Goal: Task Accomplishment & Management: Complete application form

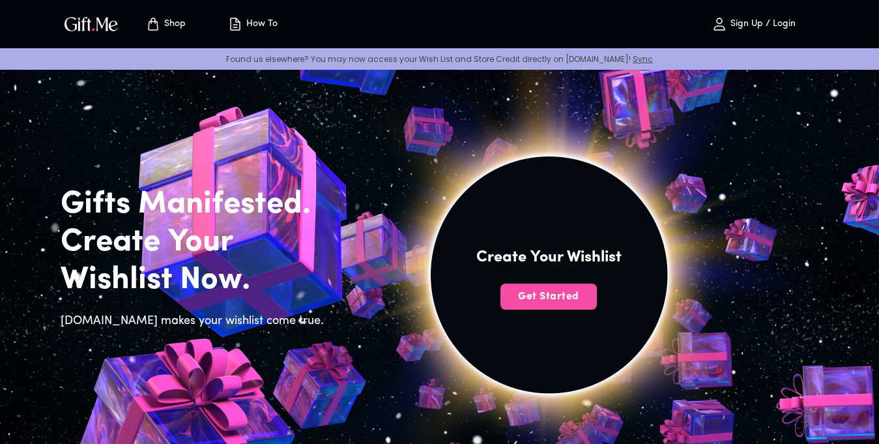
click at [512, 297] on span "Get Started" at bounding box center [548, 296] width 96 height 14
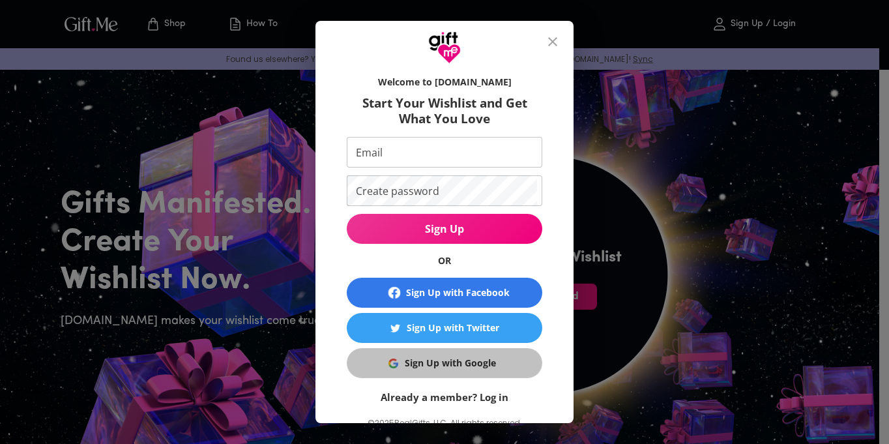
click at [425, 369] on div "Sign Up with Google" at bounding box center [450, 363] width 91 height 14
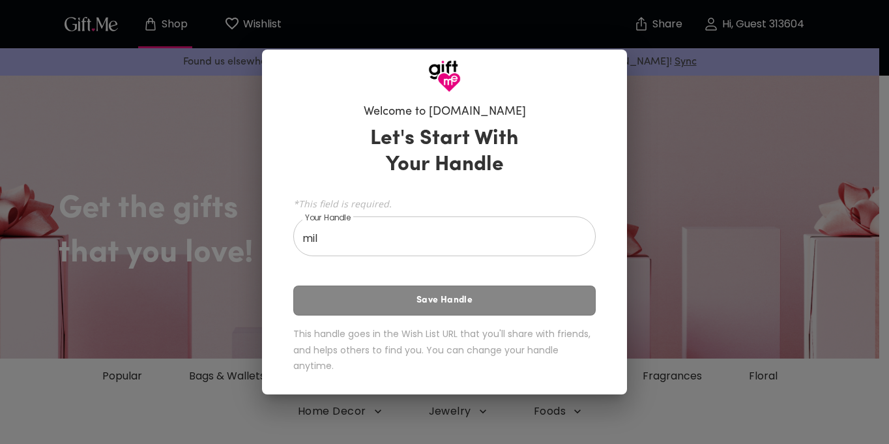
click at [503, 300] on div "Let's Start With Your Handle *This field is required. Your Handle mil Your Hand…" at bounding box center [444, 252] width 302 height 264
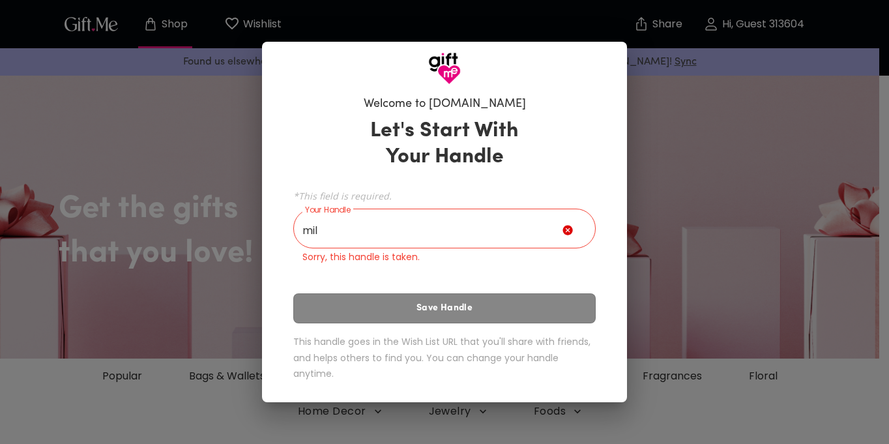
click at [473, 228] on input "mil" at bounding box center [427, 230] width 269 height 36
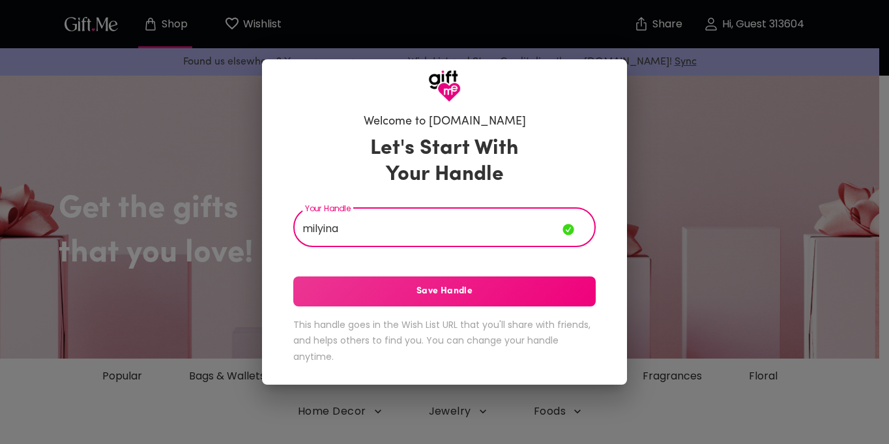
type input "milyina"
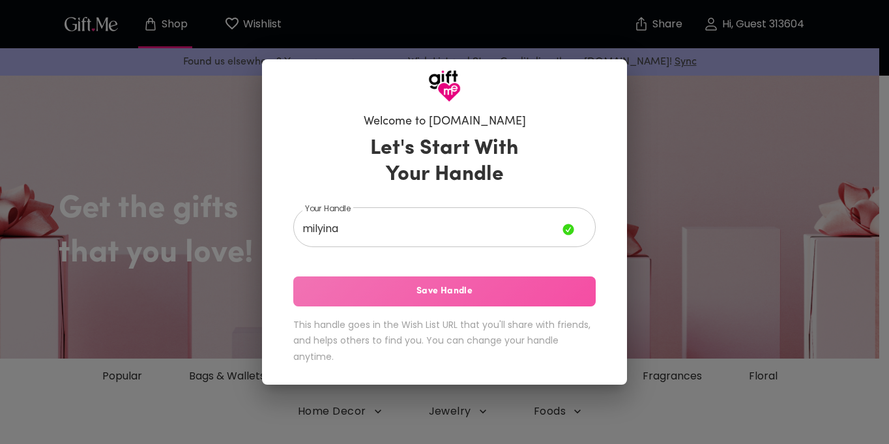
click at [431, 293] on span "Save Handle" at bounding box center [444, 291] width 302 height 14
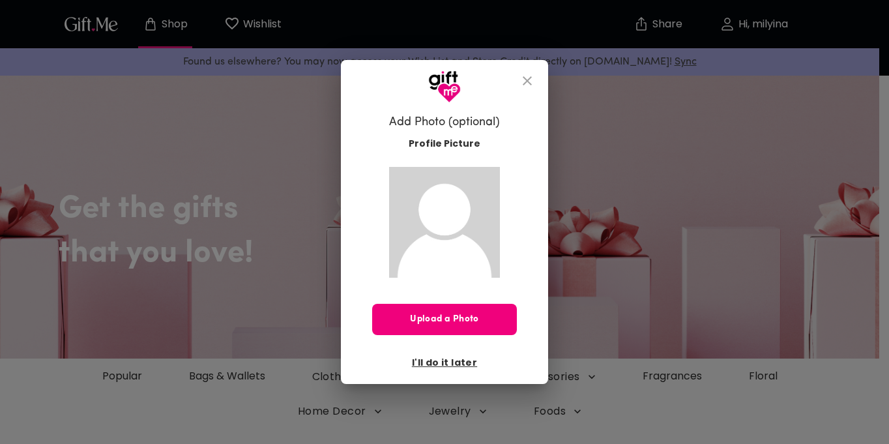
click at [457, 321] on span "Upload a Photo" at bounding box center [444, 319] width 145 height 14
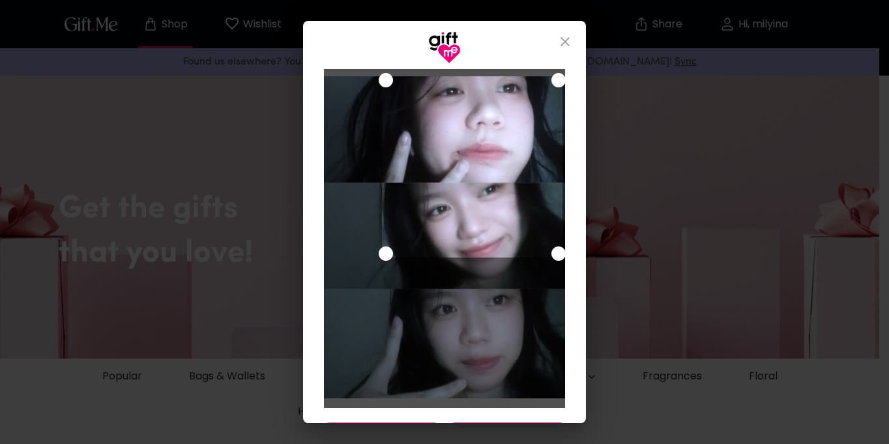
click at [521, 177] on div "Use the arrow keys to move the crop selection area" at bounding box center [472, 166] width 181 height 181
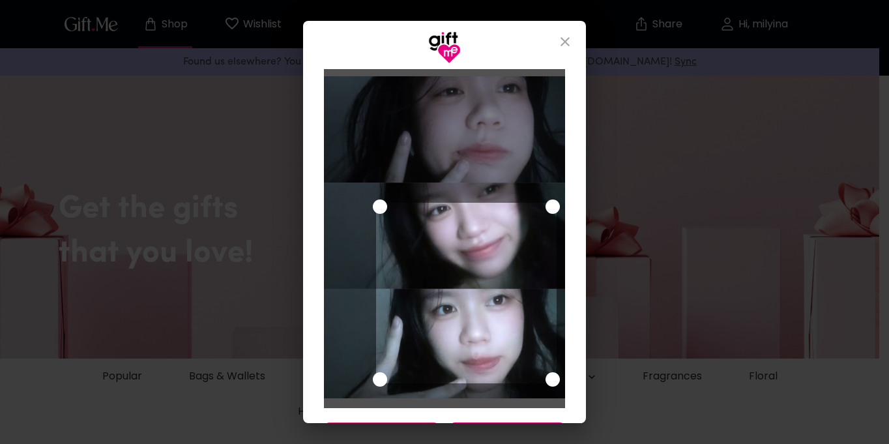
click at [498, 313] on div "Use the arrow keys to move the crop selection area" at bounding box center [466, 293] width 181 height 181
click at [498, 314] on div "Use the arrow keys to move the crop selection area" at bounding box center [466, 294] width 181 height 181
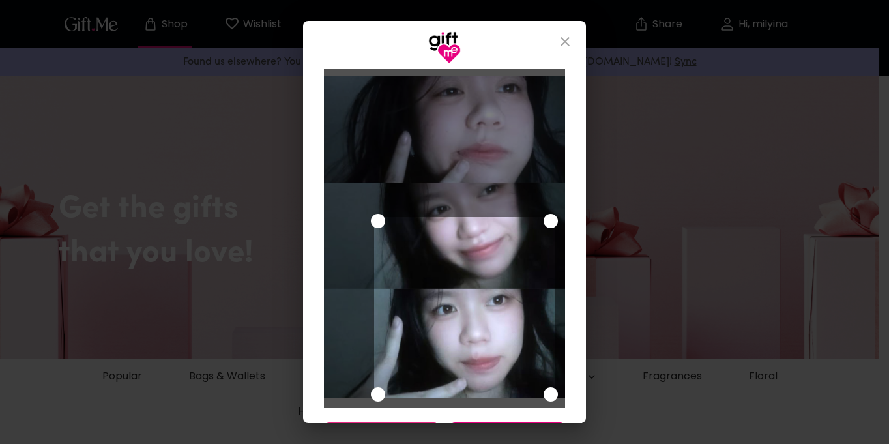
click at [527, 310] on div "Use the arrow keys to move the crop selection area" at bounding box center [464, 307] width 181 height 181
click at [467, 334] on div "Use the arrow keys to move the crop selection area" at bounding box center [464, 307] width 181 height 181
click at [575, 27] on button "close" at bounding box center [564, 41] width 31 height 31
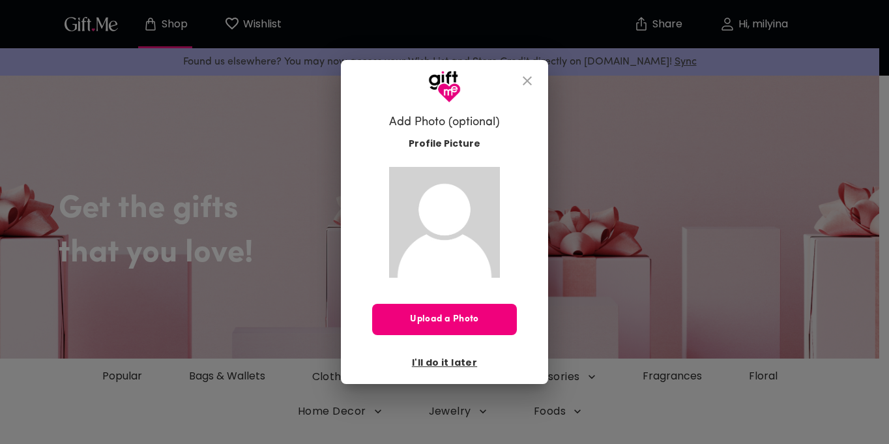
click at [442, 322] on span "Upload a Photo" at bounding box center [444, 319] width 145 height 14
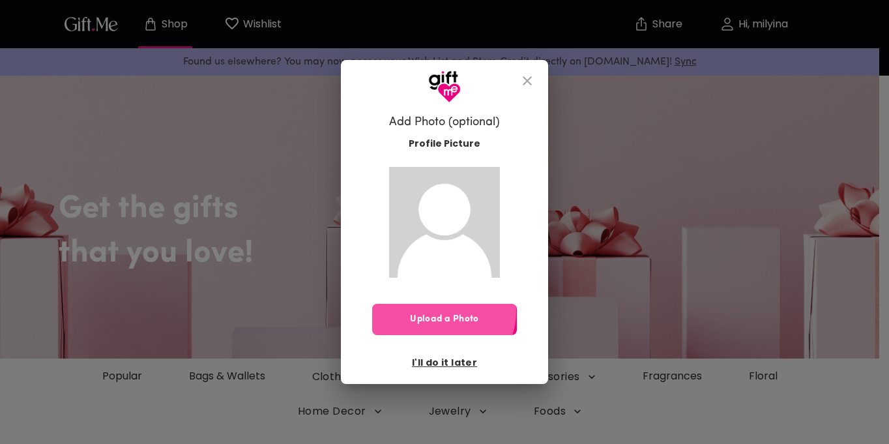
click at [444, 311] on button "Upload a Photo" at bounding box center [444, 319] width 145 height 31
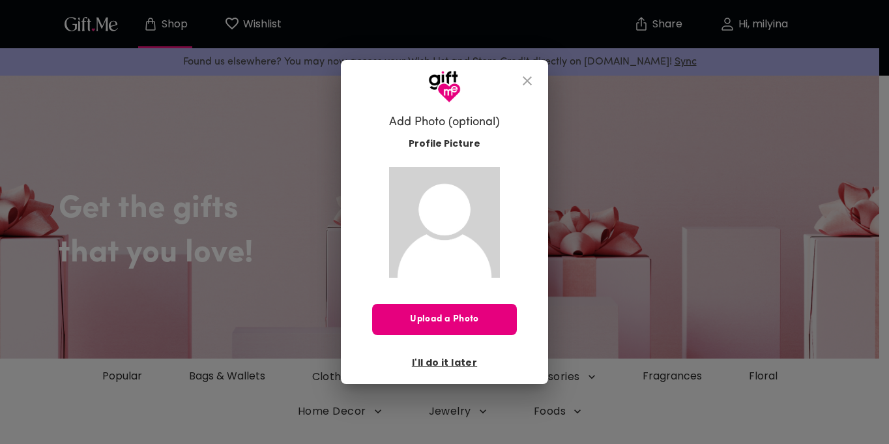
click at [533, 76] on button "close" at bounding box center [527, 80] width 31 height 31
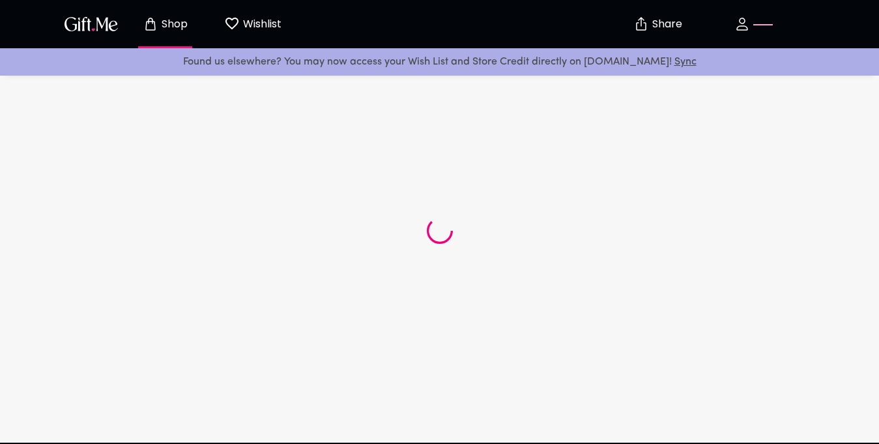
scroll to position [53, 0]
